Goal: Information Seeking & Learning: Check status

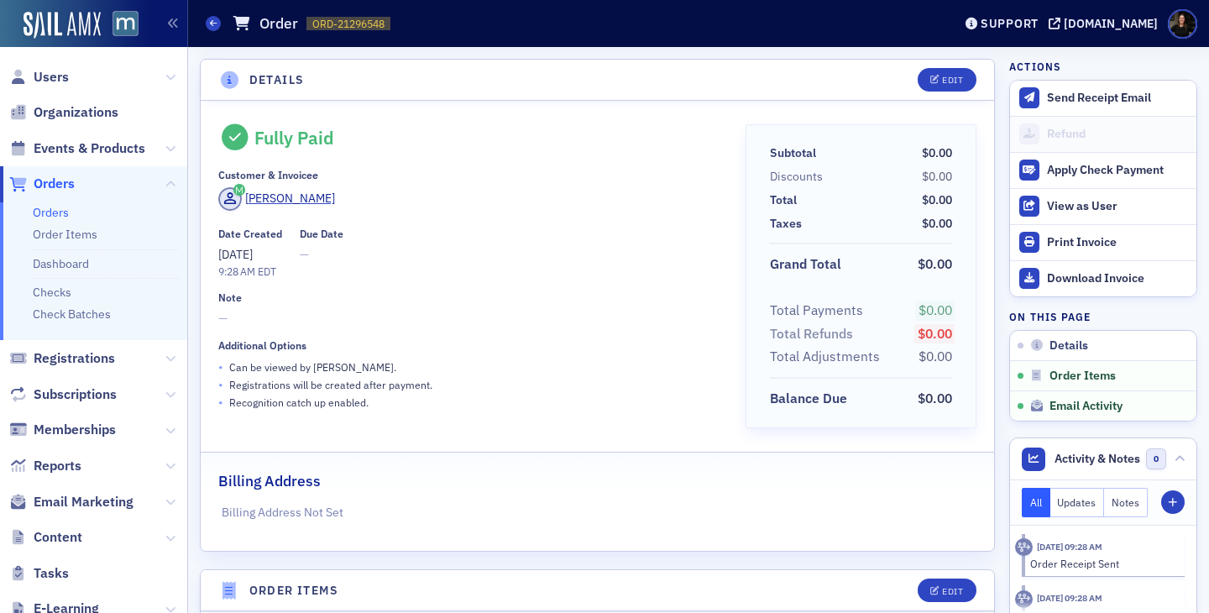
scroll to position [624, 0]
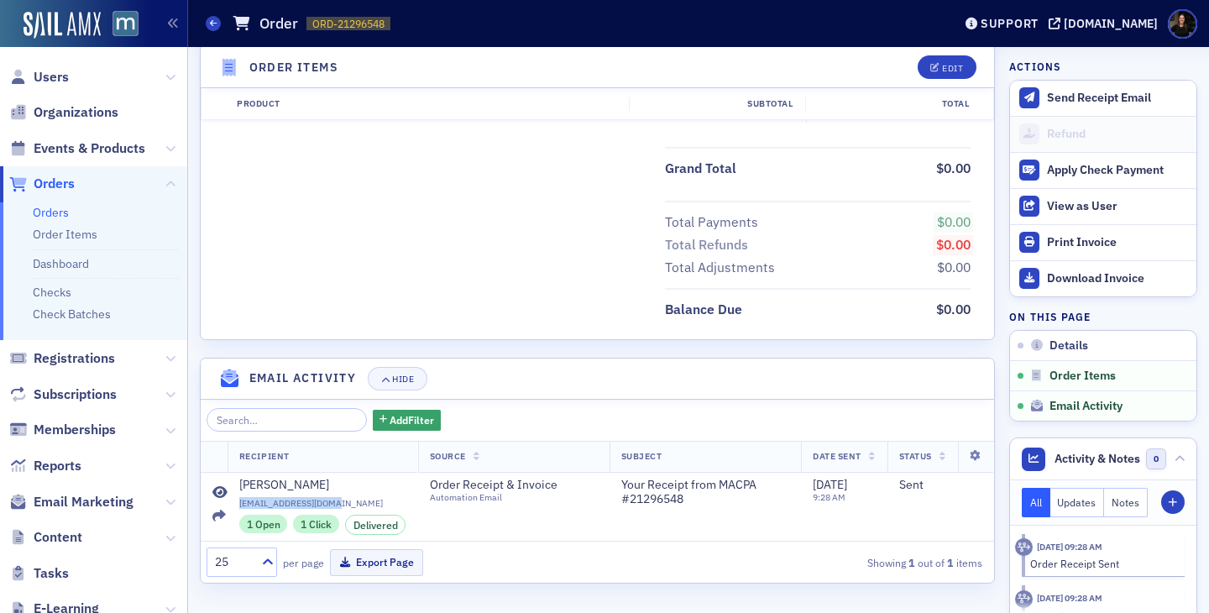
click at [63, 181] on span "Orders" at bounding box center [54, 184] width 41 height 18
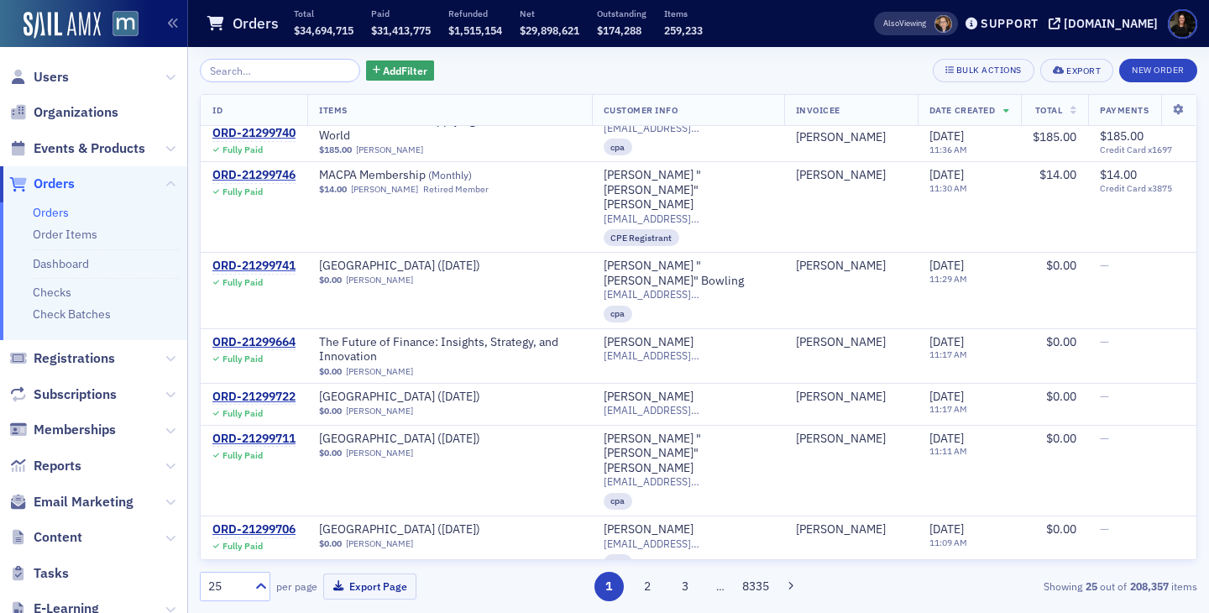
scroll to position [1218, 0]
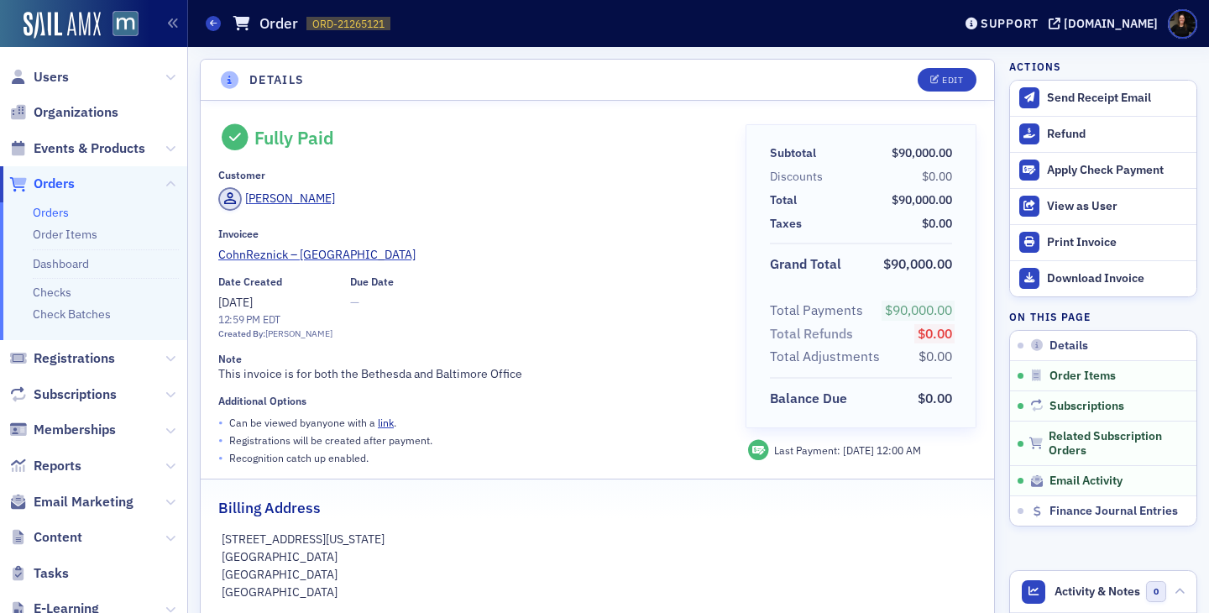
scroll to position [871, 0]
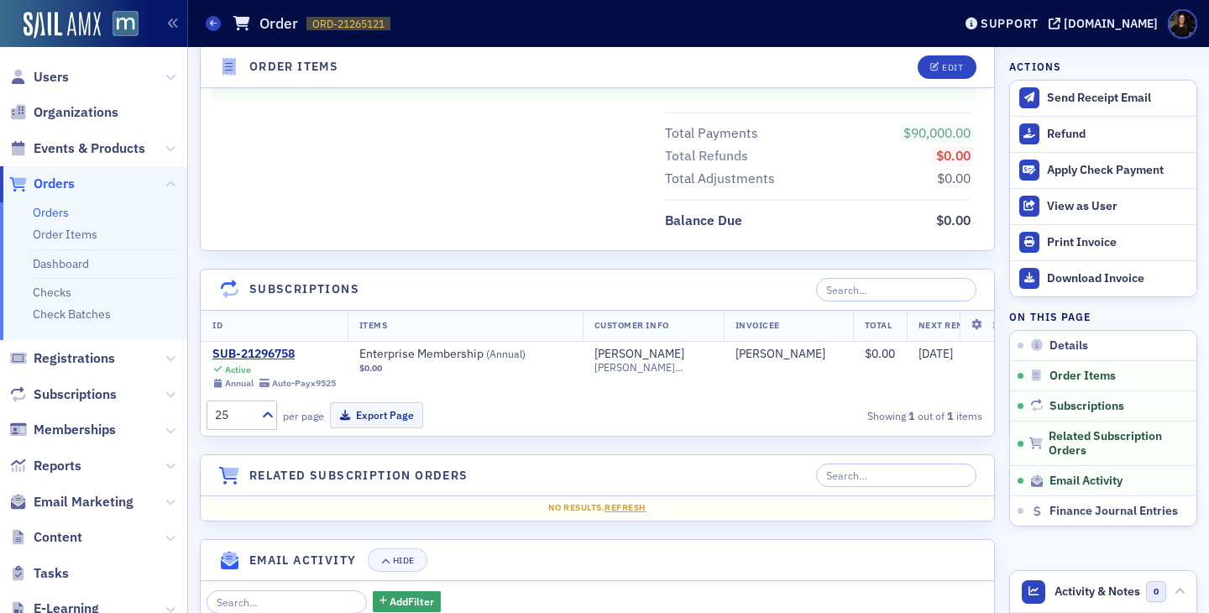
click at [66, 186] on span "Orders" at bounding box center [54, 184] width 41 height 18
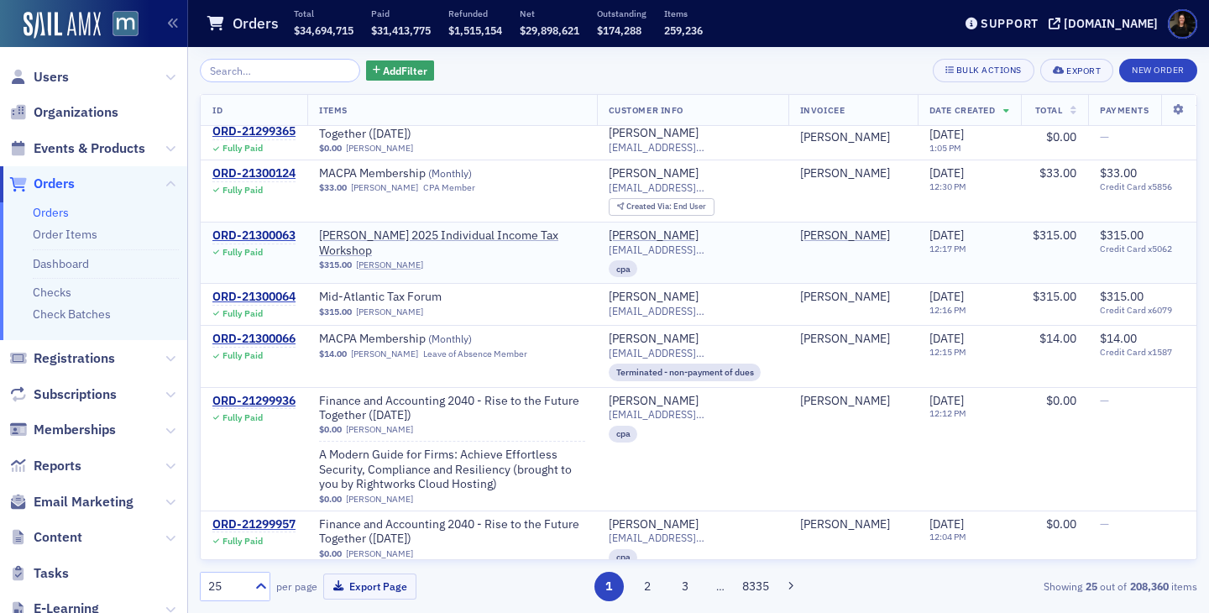
scroll to position [155, 0]
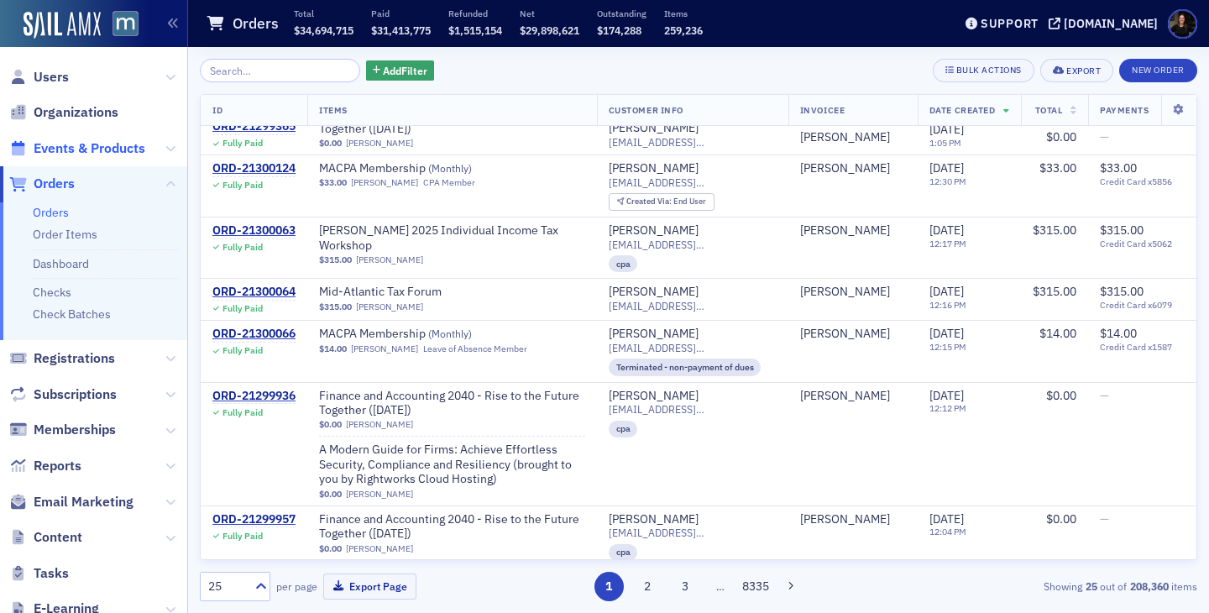
click at [118, 155] on span "Events & Products" at bounding box center [90, 148] width 112 height 18
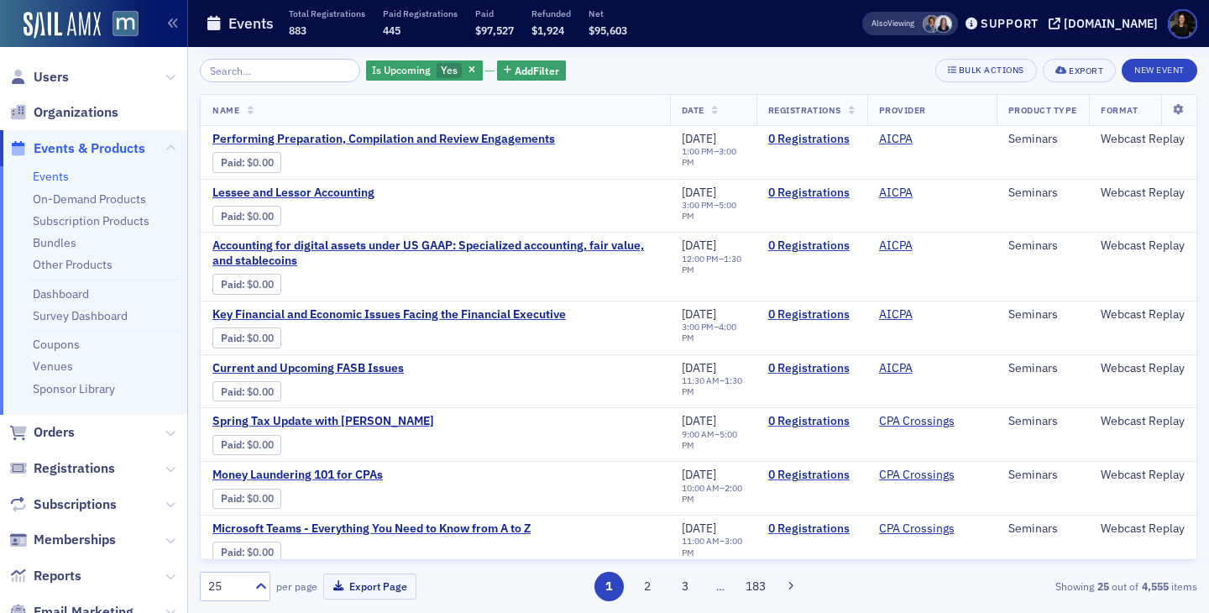
click at [285, 77] on input "search" at bounding box center [280, 71] width 160 height 24
click at [270, 76] on input "search" at bounding box center [280, 71] width 160 height 24
click at [264, 74] on input "search" at bounding box center [280, 71] width 160 height 24
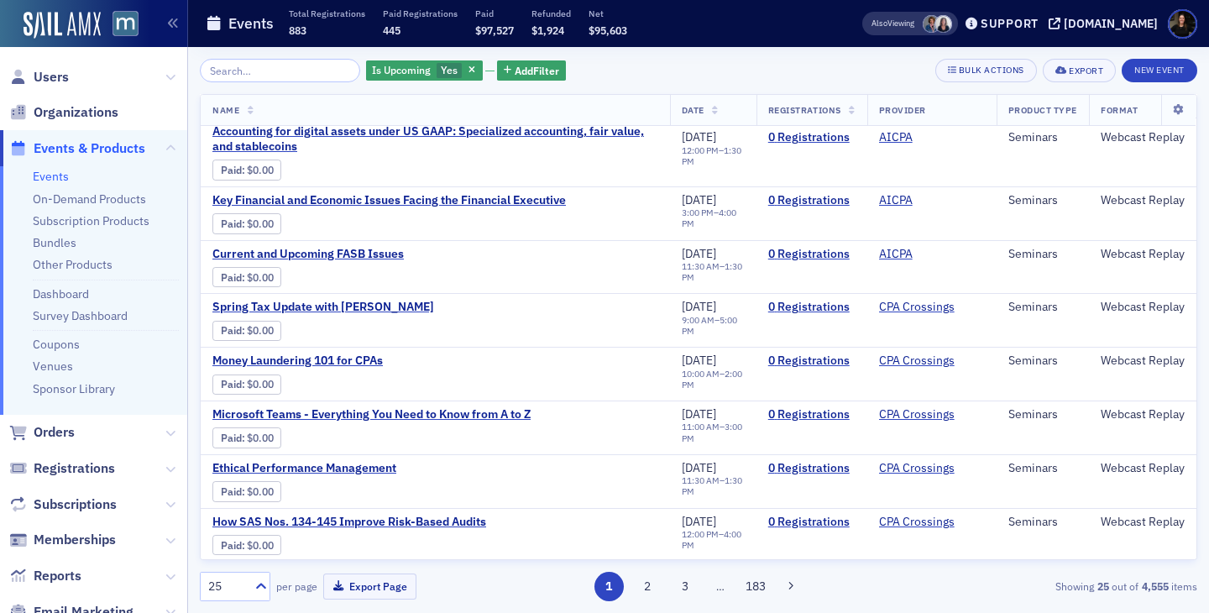
scroll to position [284, 0]
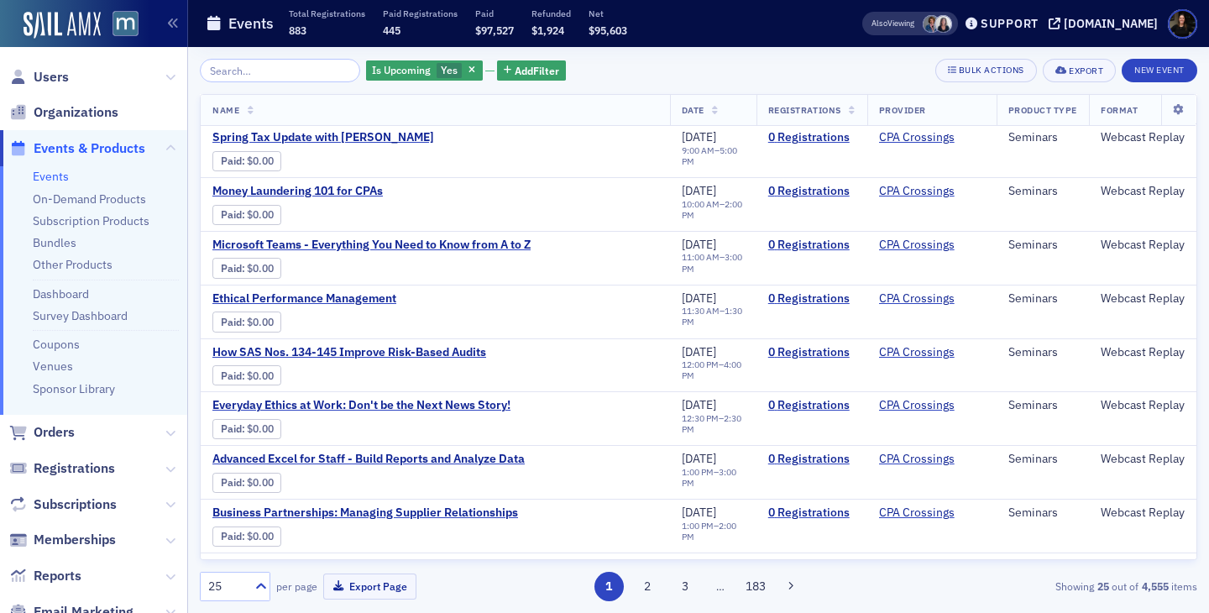
click at [296, 70] on input "search" at bounding box center [280, 71] width 160 height 24
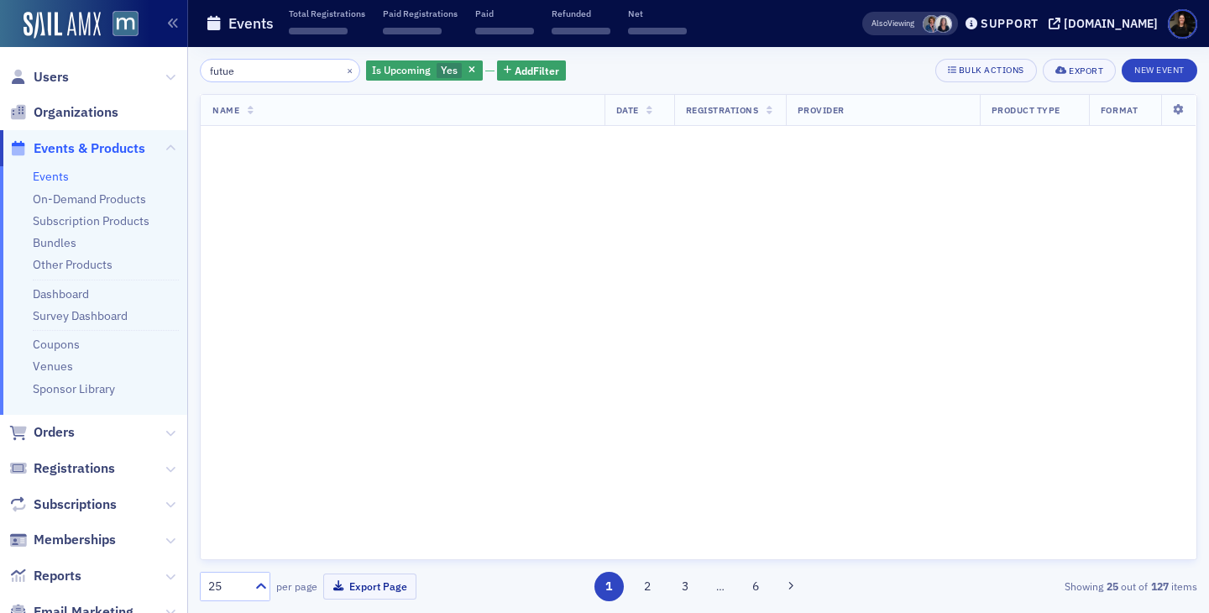
scroll to position [534, 0]
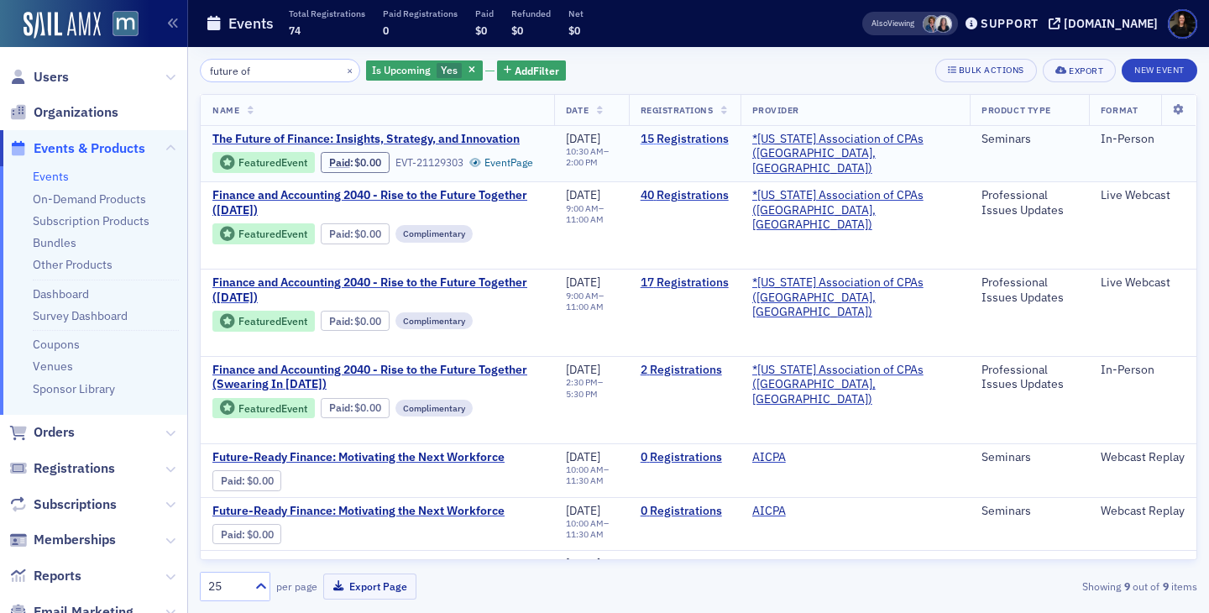
type input "future of"
click at [729, 141] on link "15 Registrations" at bounding box center [685, 139] width 88 height 15
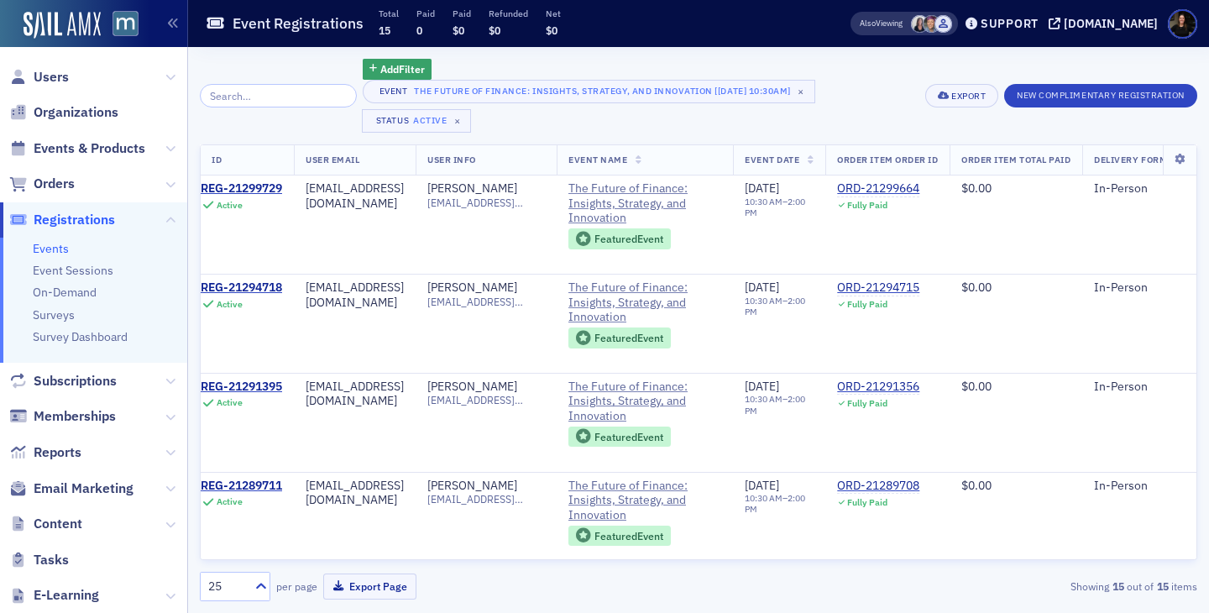
scroll to position [0, 12]
click at [60, 139] on span "Events & Products" at bounding box center [90, 148] width 112 height 18
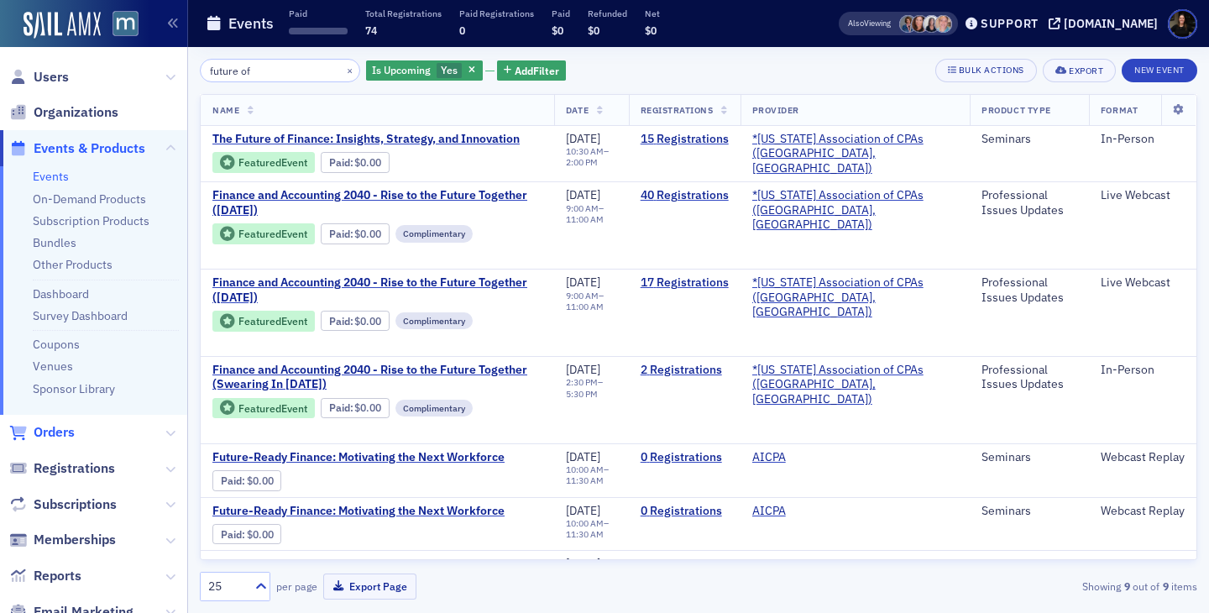
click at [55, 432] on span "Orders" at bounding box center [54, 432] width 41 height 18
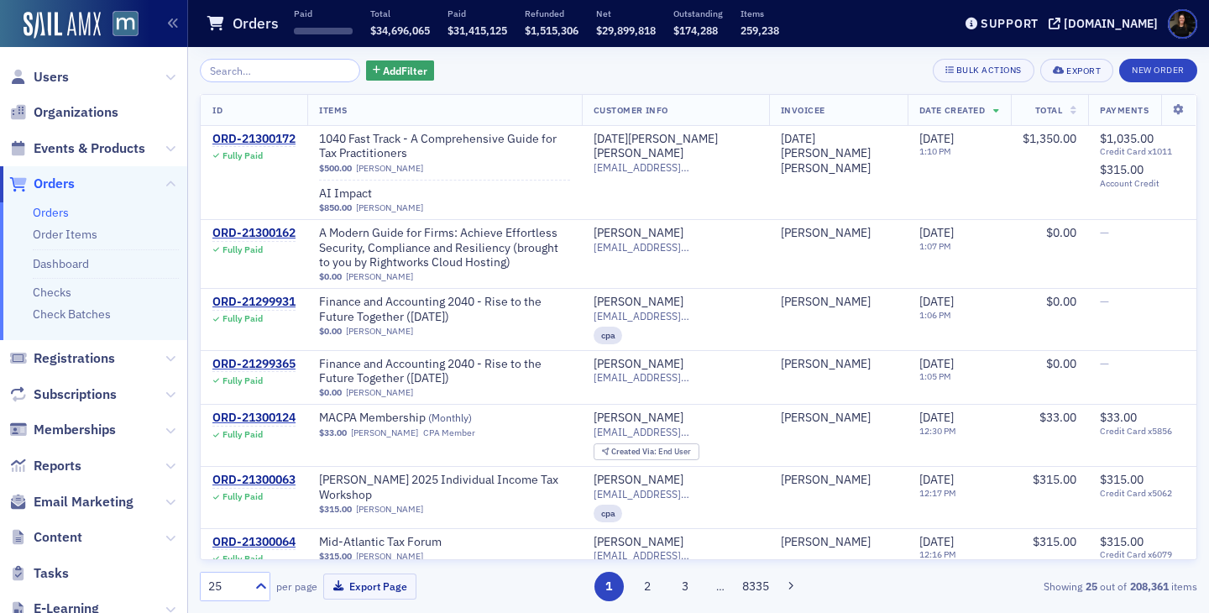
click at [55, 170] on span "Orders" at bounding box center [93, 184] width 187 height 36
